Goal: Task Accomplishment & Management: Complete application form

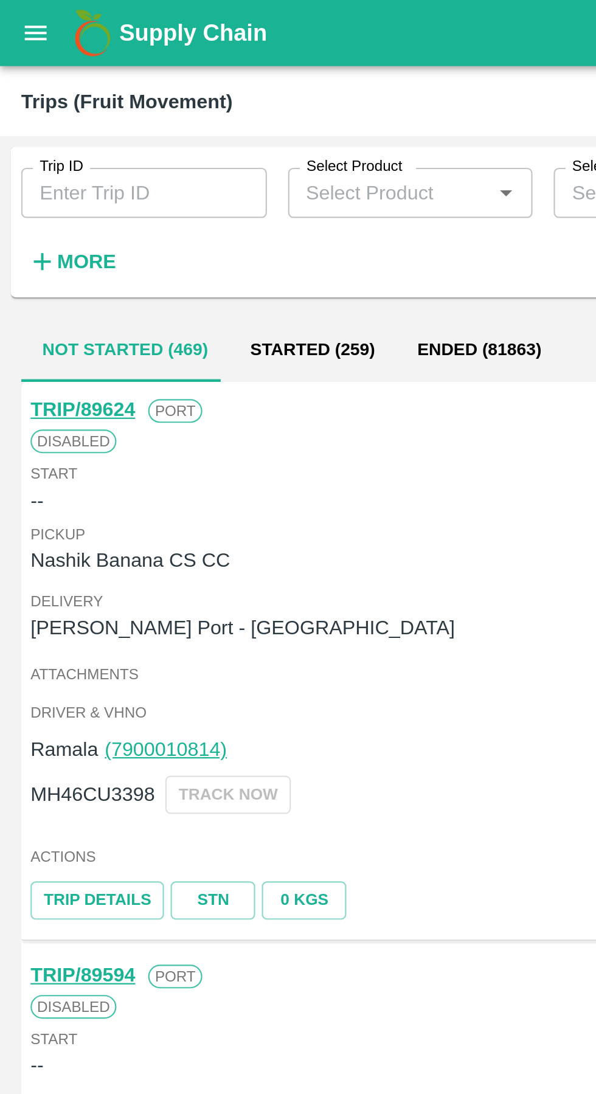
click at [49, 86] on input "Trip ID" at bounding box center [66, 88] width 113 height 23
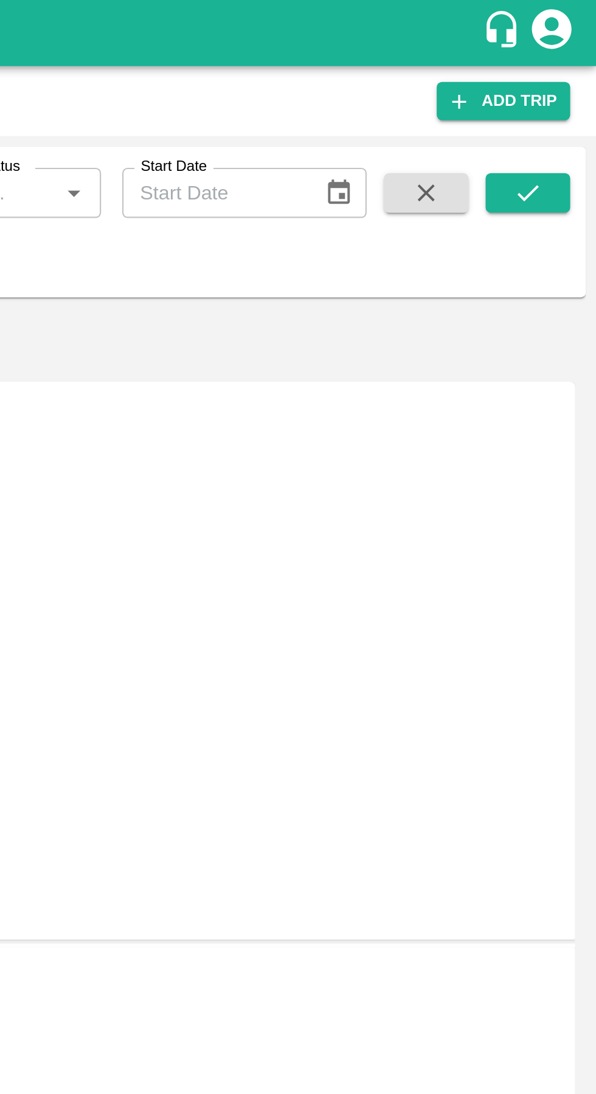
type input "89627"
click at [573, 88] on button "submit" at bounding box center [564, 89] width 39 height 18
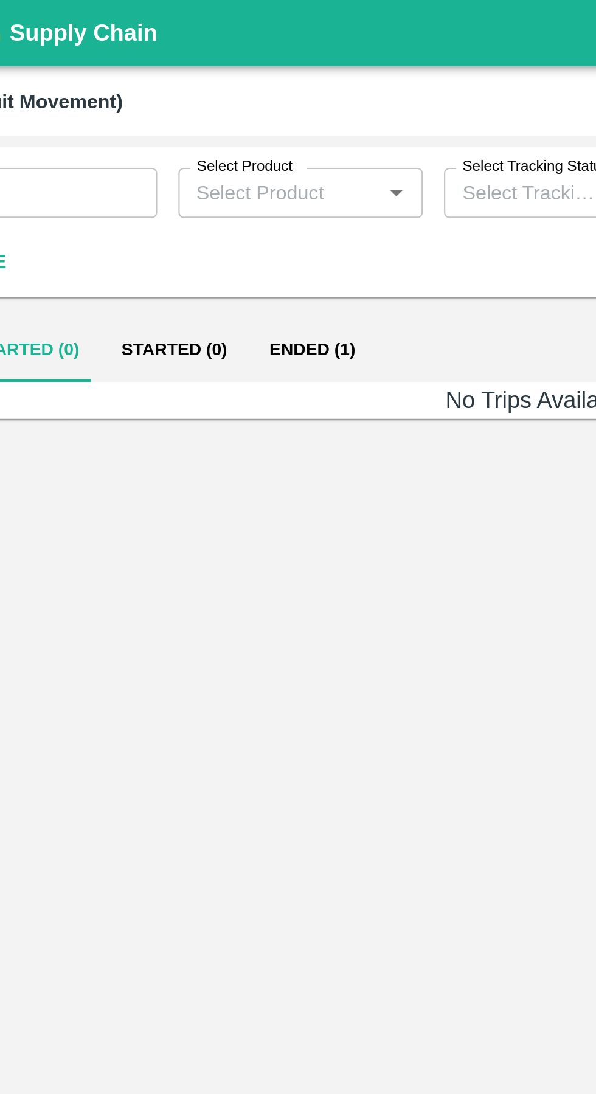
click at [178, 158] on button "Ended (1)" at bounding box center [194, 161] width 59 height 29
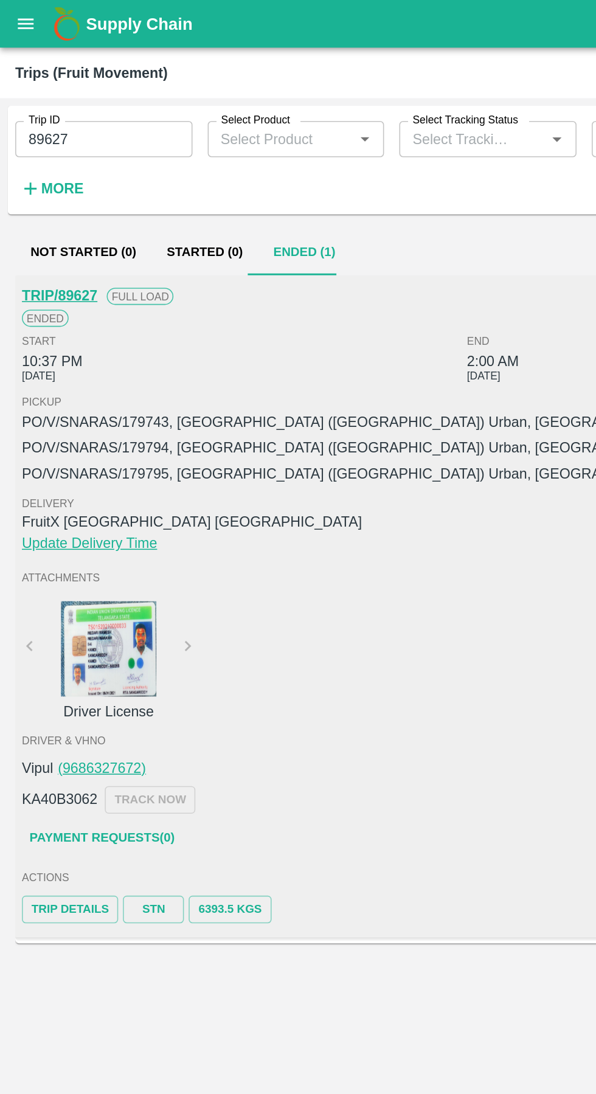
click at [47, 530] on link "Payment Requests( 0 )" at bounding box center [65, 534] width 102 height 21
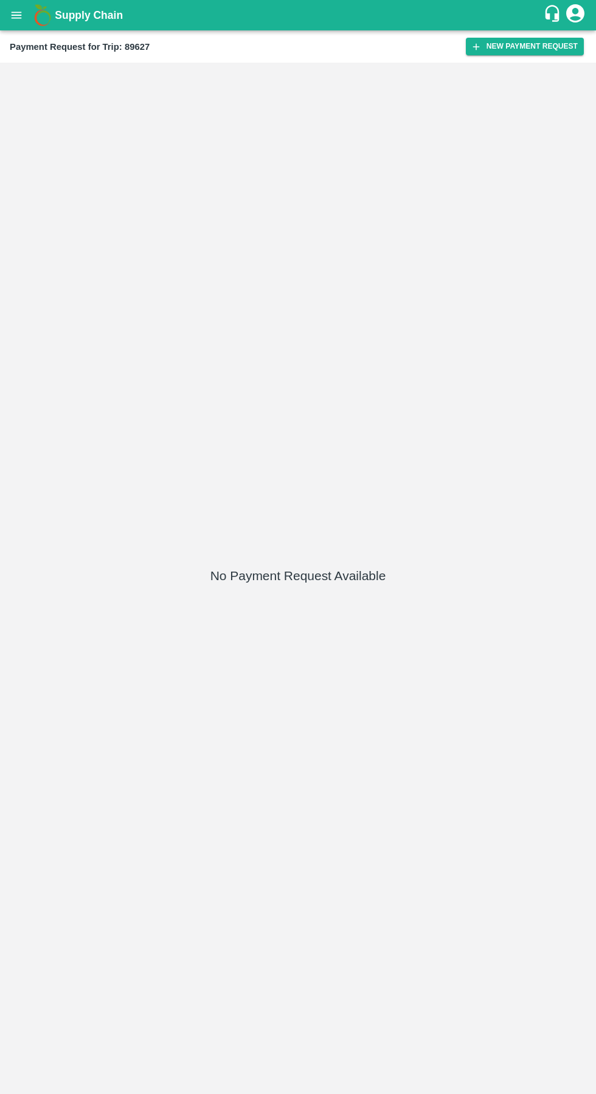
click at [527, 50] on button "New Payment Request" at bounding box center [525, 47] width 118 height 18
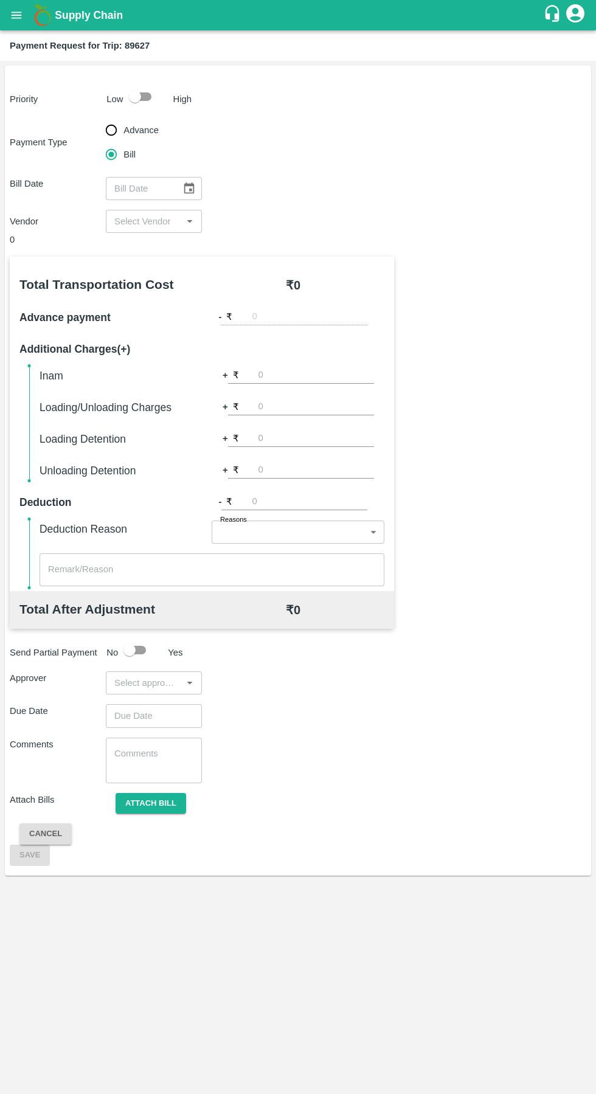
click at [130, 94] on input "checkbox" at bounding box center [134, 96] width 69 height 23
checkbox input "true"
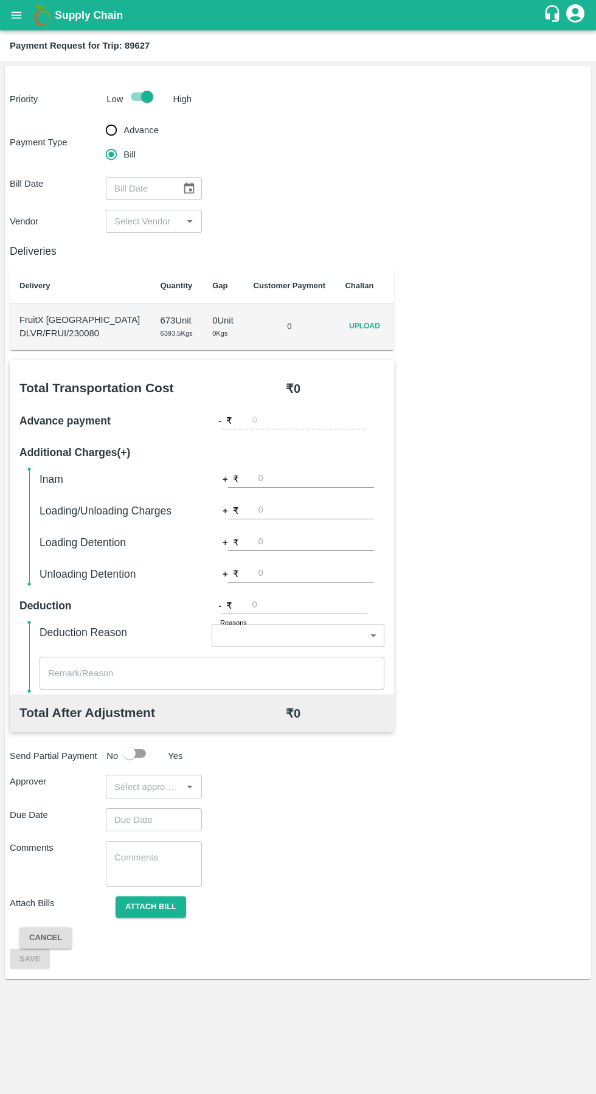
click at [372, 319] on span "Upload" at bounding box center [364, 327] width 39 height 18
click at [0, 0] on input "Upload" at bounding box center [0, 0] width 0 height 0
click at [132, 224] on input "input" at bounding box center [144, 222] width 69 height 16
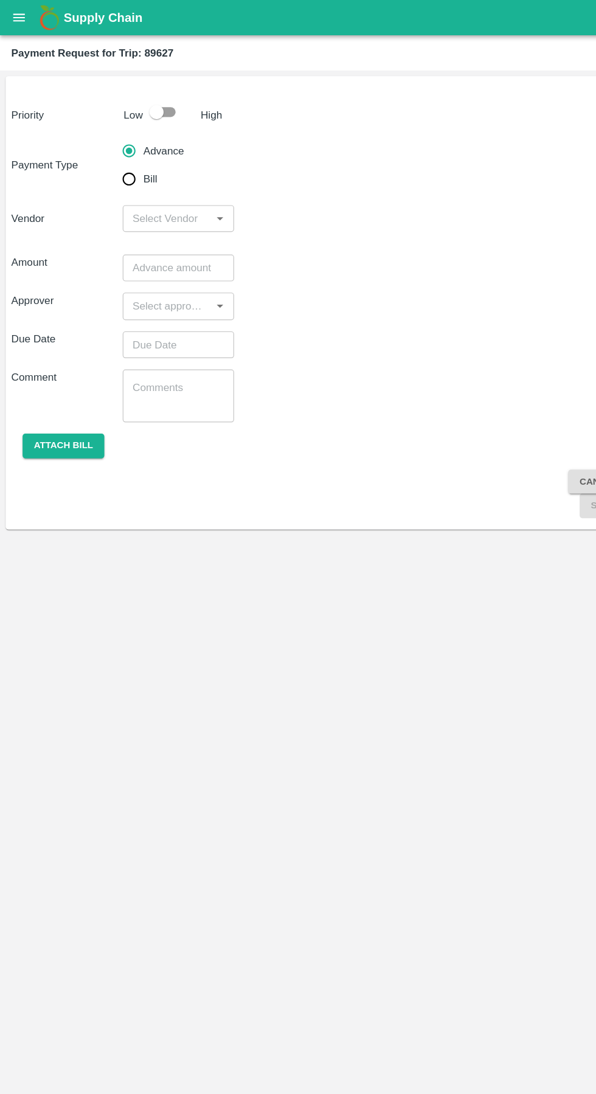
click at [30, 16] on button "open drawer" at bounding box center [16, 15] width 28 height 28
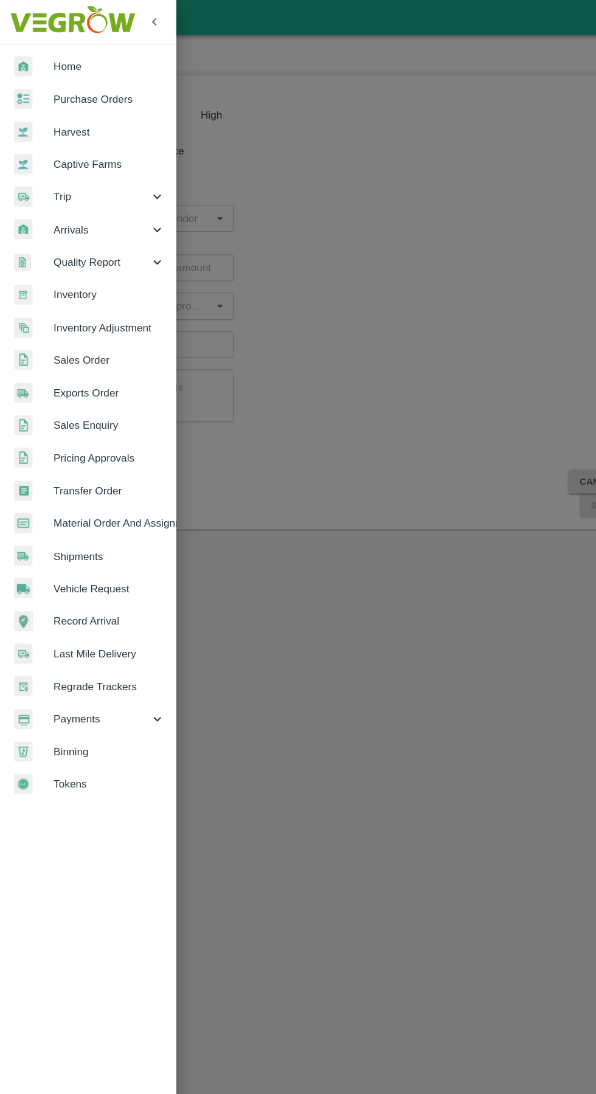
click at [64, 170] on span "Trip" at bounding box center [87, 169] width 83 height 13
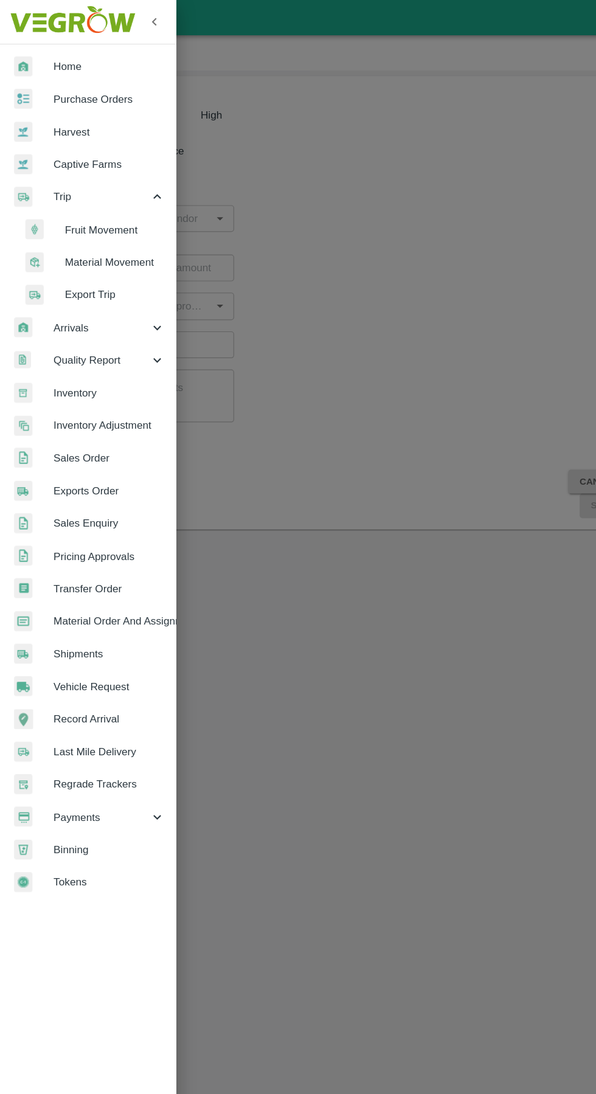
click at [89, 192] on span "Fruit Movement" at bounding box center [99, 198] width 86 height 13
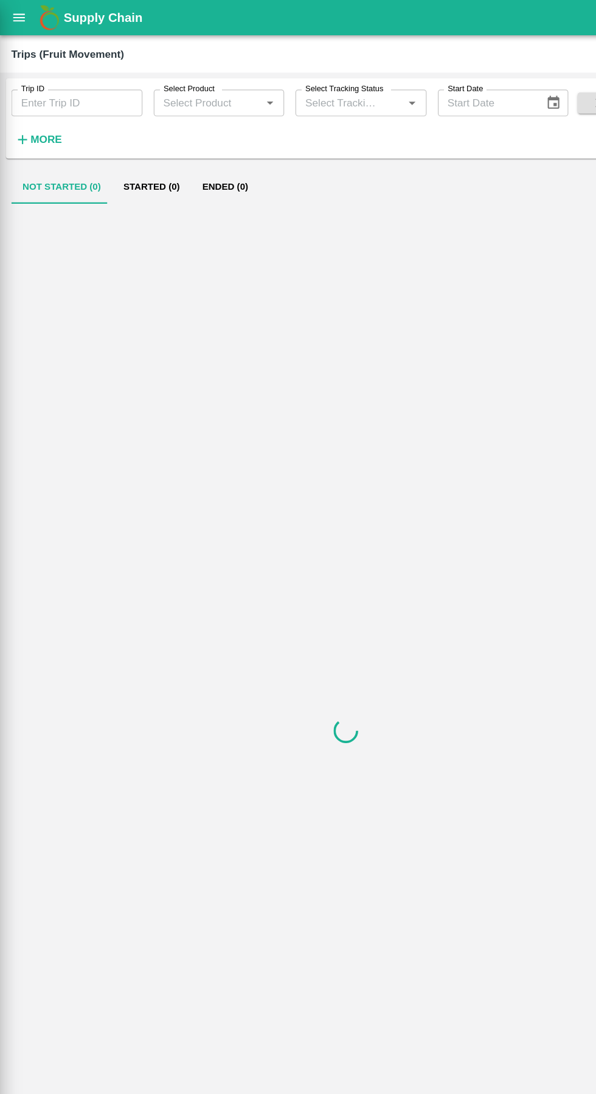
click at [58, 85] on input "Trip ID" at bounding box center [66, 88] width 113 height 23
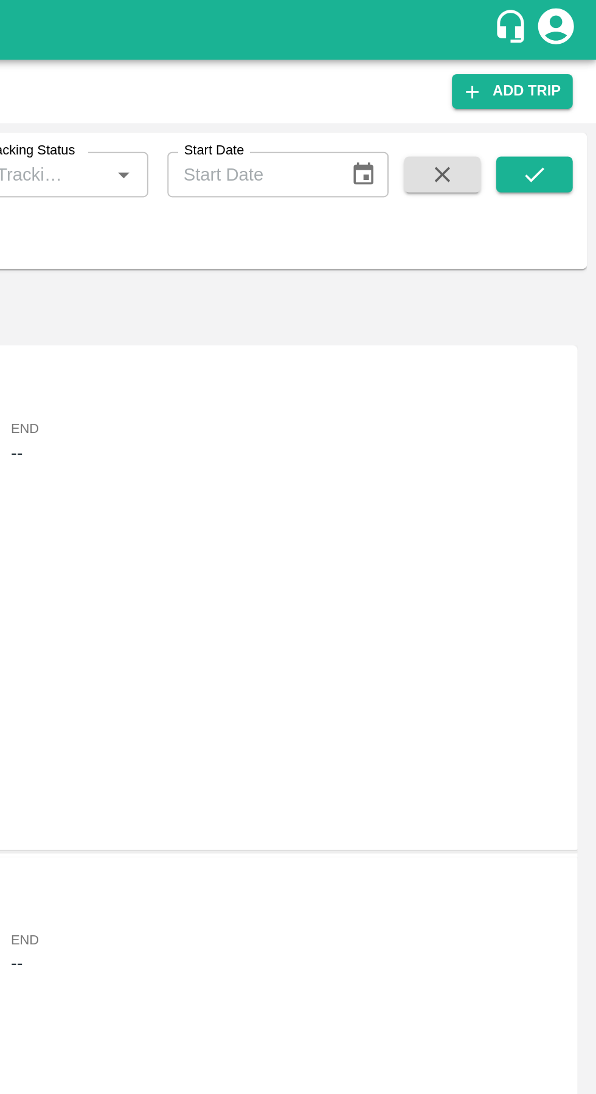
type input "89586"
click at [569, 81] on button "submit" at bounding box center [564, 89] width 39 height 18
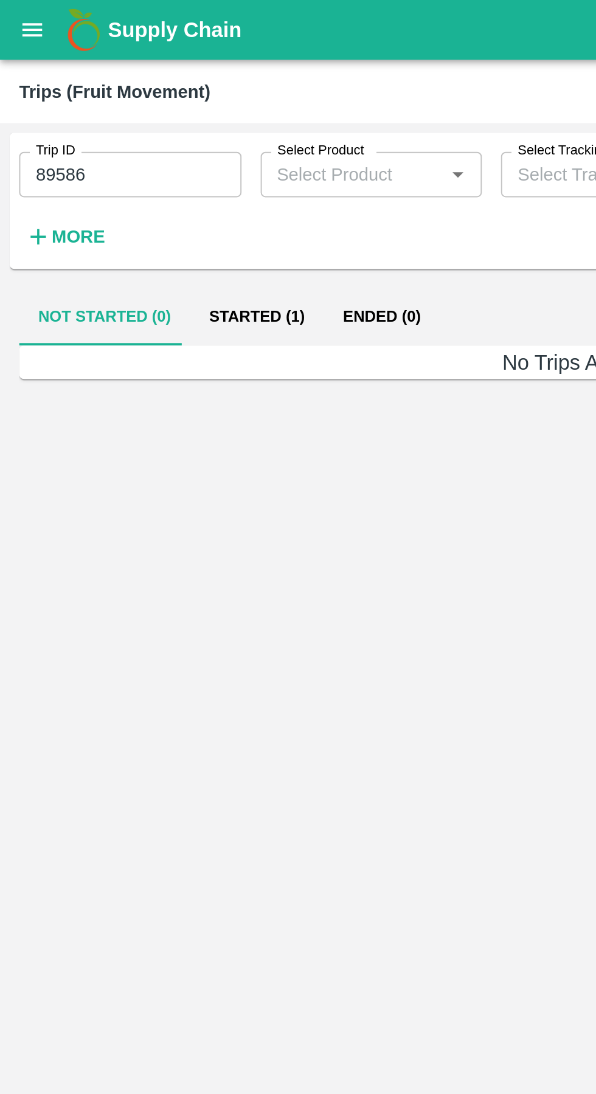
click at [120, 158] on button "Started (1)" at bounding box center [131, 161] width 68 height 29
